Goal: Information Seeking & Learning: Find specific fact

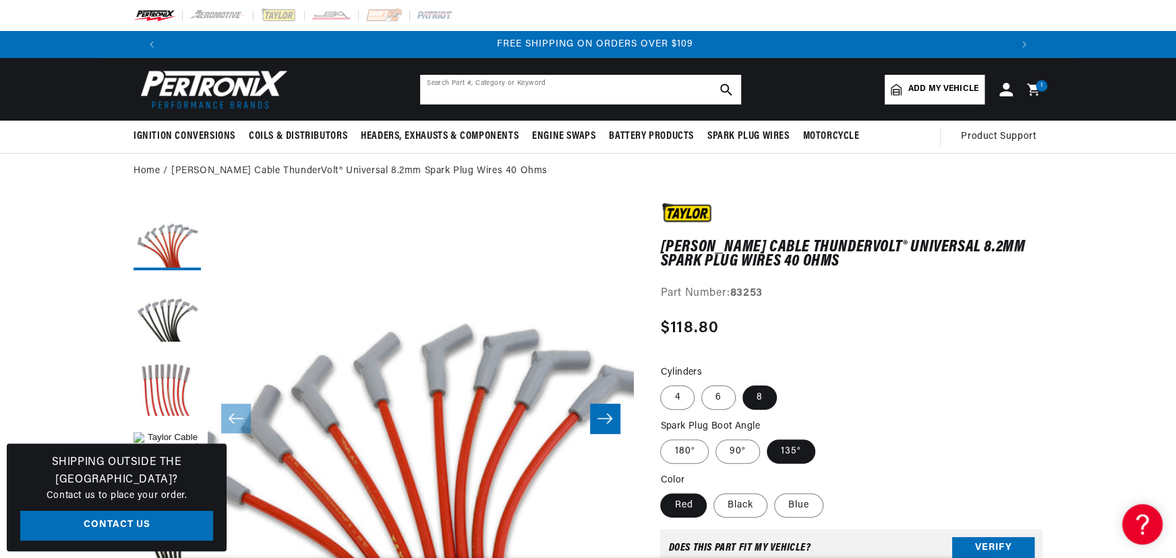
click at [446, 91] on input "text" at bounding box center [580, 90] width 321 height 30
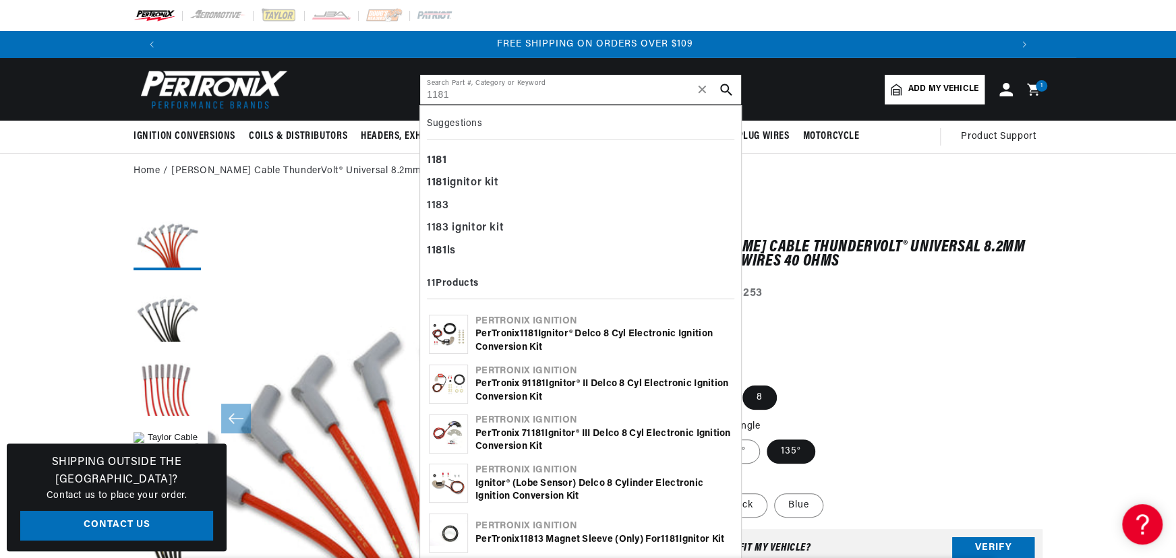
type input "1181"
click at [515, 332] on div "PerTronix 1181 Ignitor® Delco 8 cyl Electronic Ignition Conversion Kit" at bounding box center [603, 341] width 257 height 26
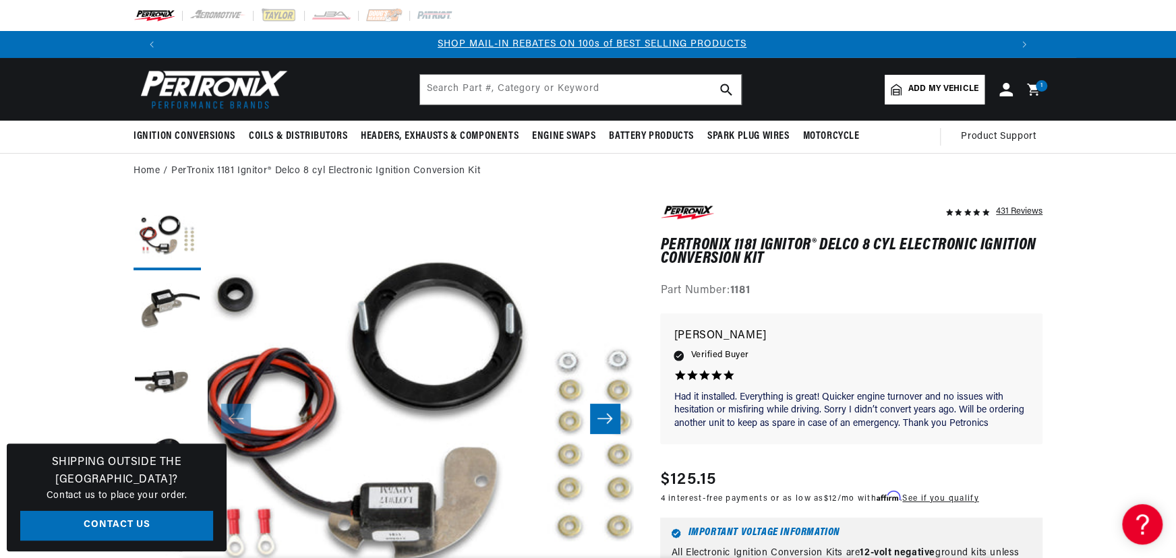
scroll to position [0, 842]
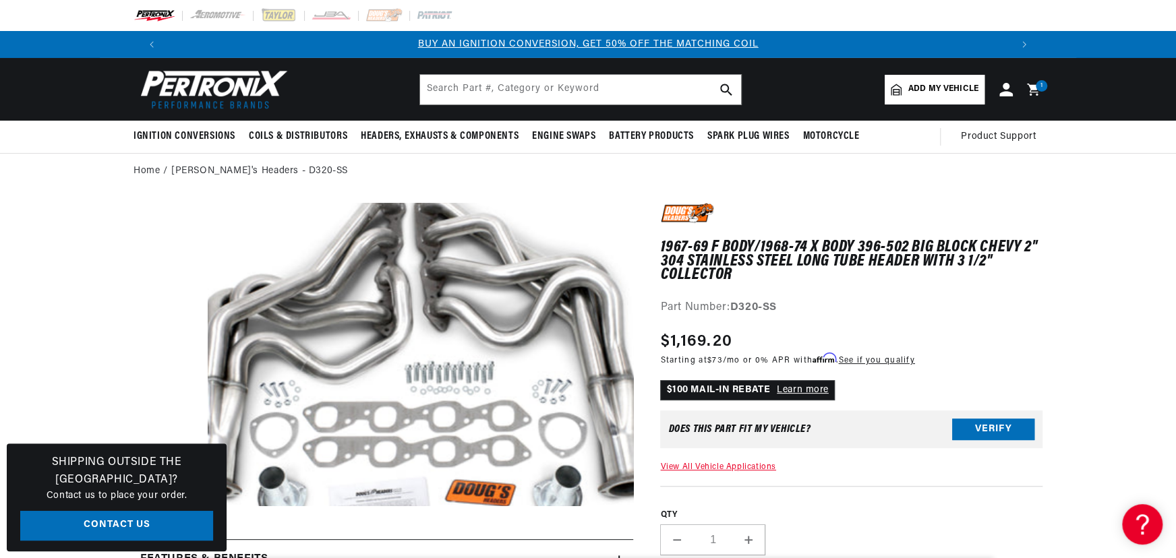
scroll to position [0, 1684]
click at [438, 96] on input "text" at bounding box center [580, 90] width 321 height 30
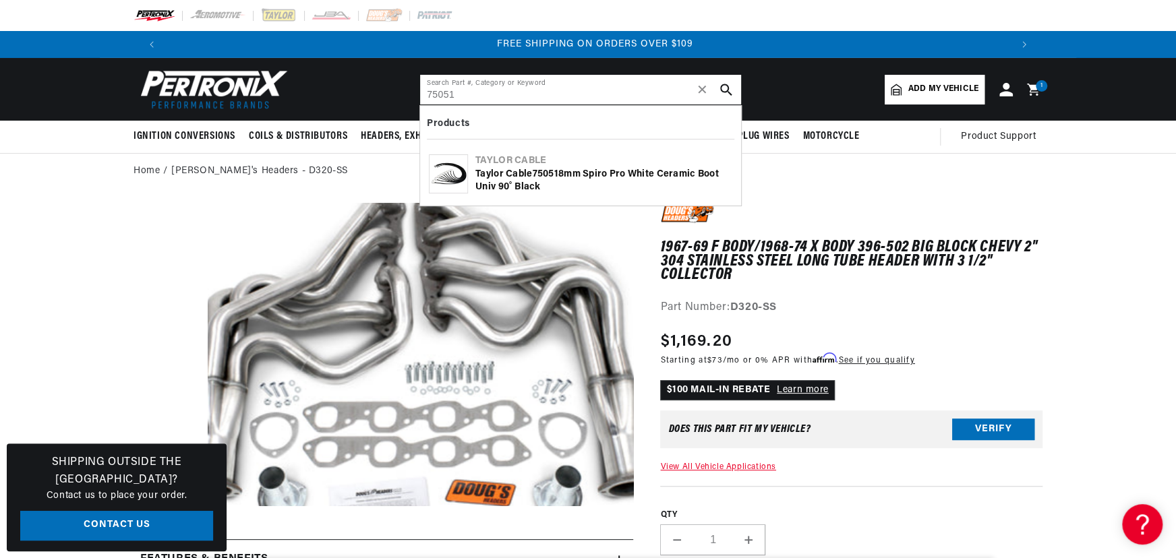
type input "75051"
click at [514, 173] on div "Taylor Cable 75051 8mm Spiro Pro White Ceramic Boot Univ 90˚ Black" at bounding box center [603, 181] width 257 height 26
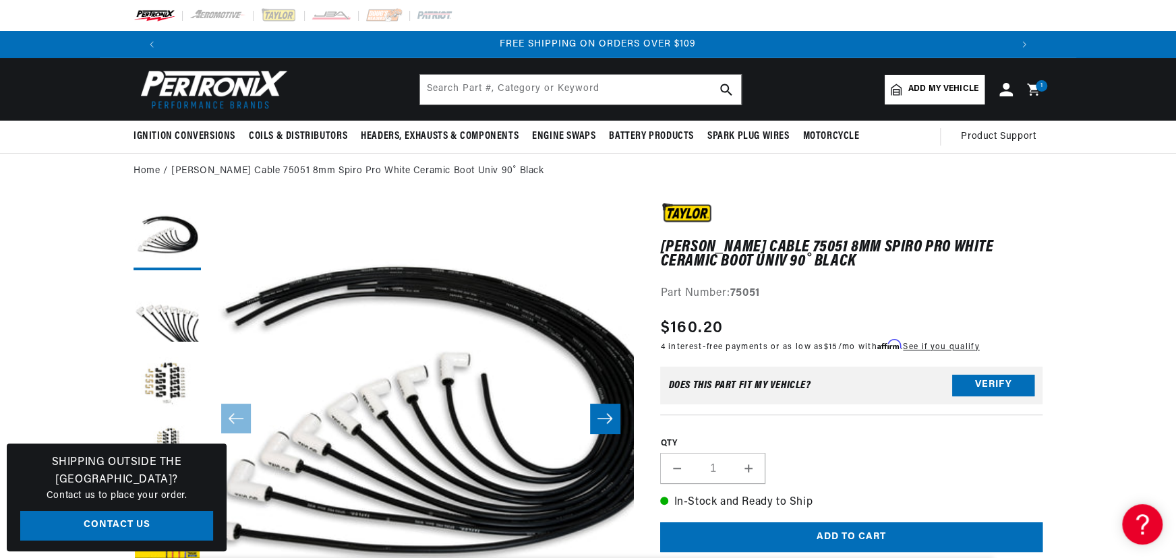
scroll to position [0, 1684]
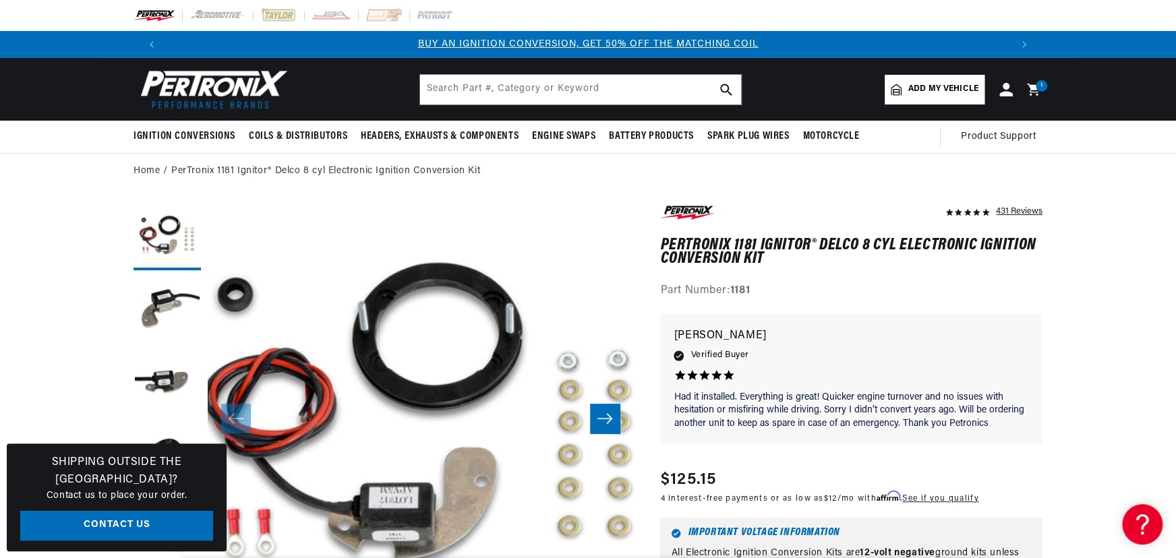
scroll to position [0, 1684]
click at [514, 79] on input "text" at bounding box center [580, 90] width 321 height 30
